Goal: Information Seeking & Learning: Learn about a topic

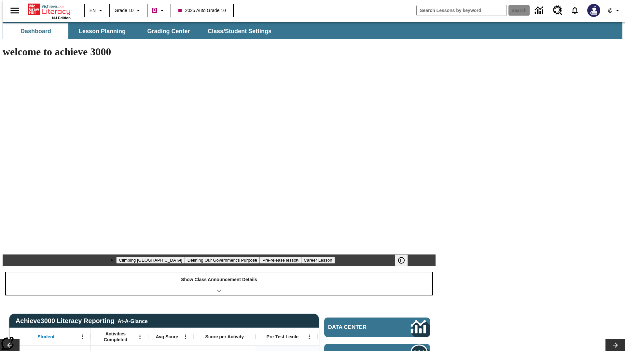
click at [219, 273] on div "Show Class Announcement Details" at bounding box center [219, 284] width 426 height 22
